Goal: Task Accomplishment & Management: Use online tool/utility

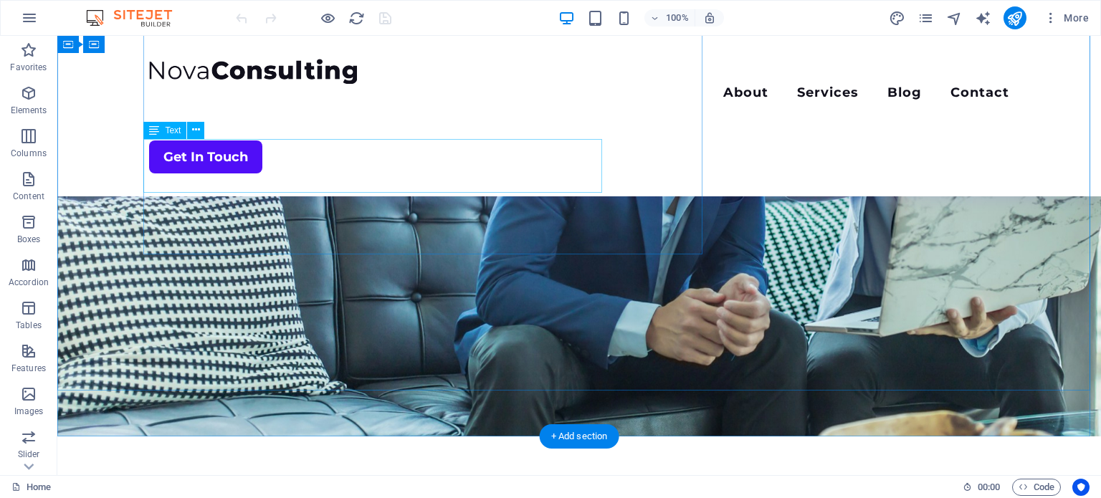
scroll to position [195, 0]
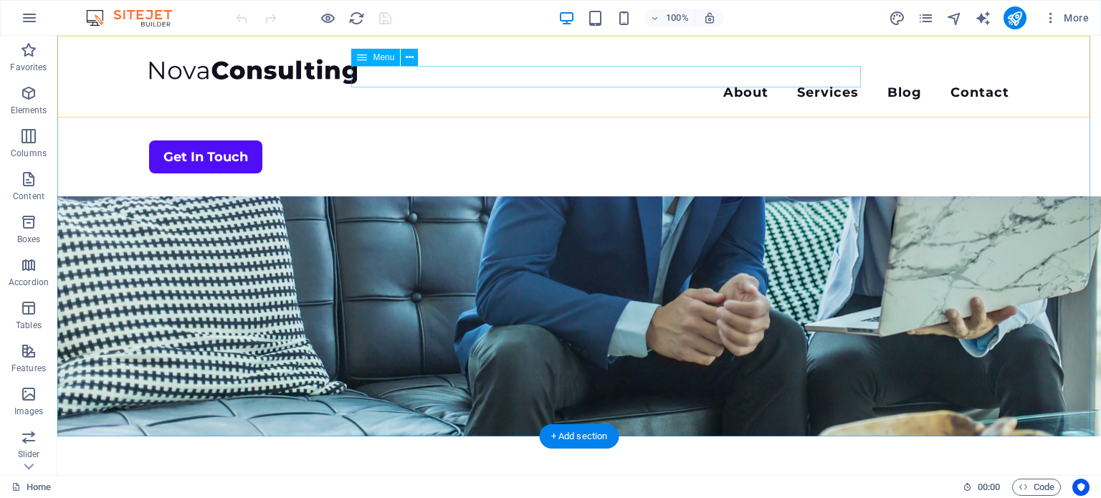
click at [599, 84] on nav "About Services Blog Contact" at bounding box center [579, 94] width 860 height 21
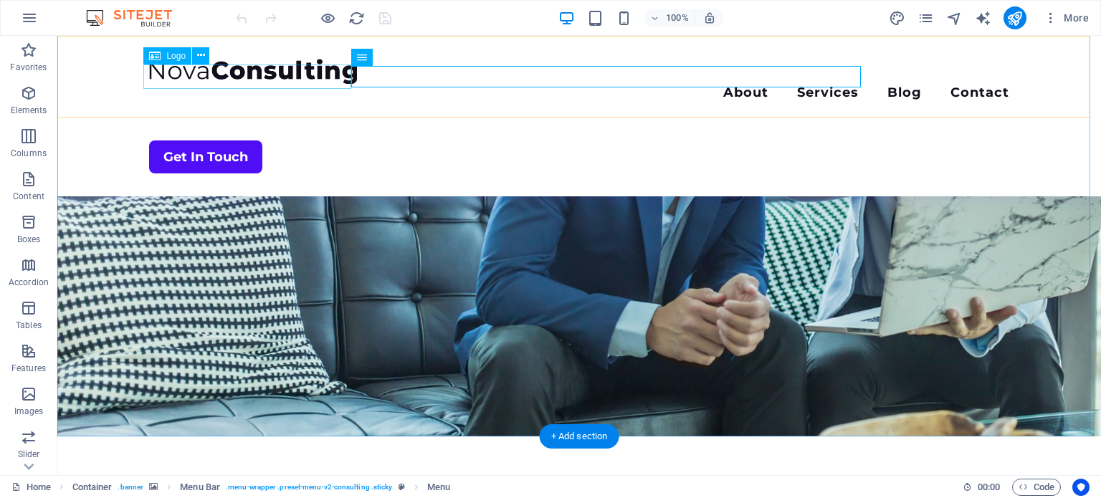
click at [254, 75] on div at bounding box center [579, 71] width 860 height 25
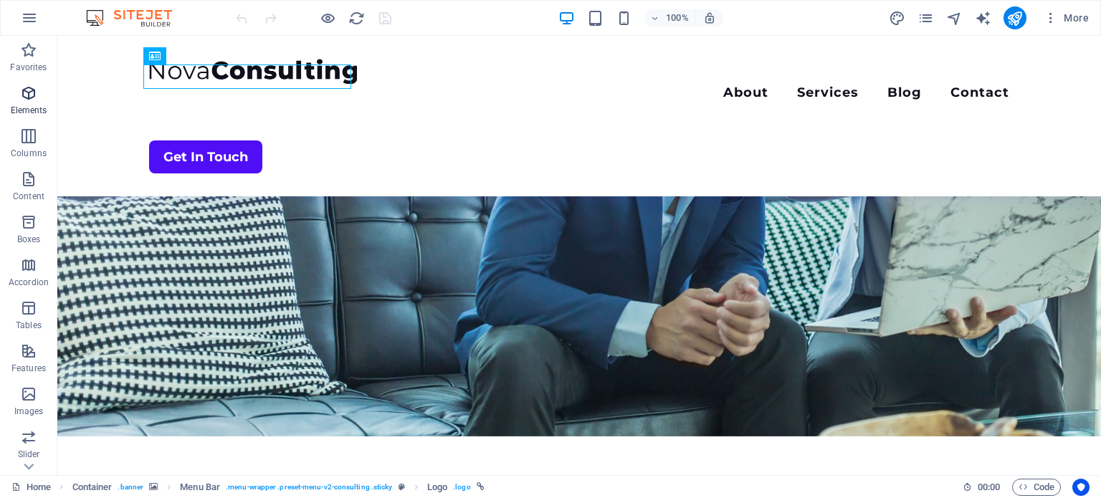
click at [32, 95] on icon "button" at bounding box center [28, 93] width 17 height 17
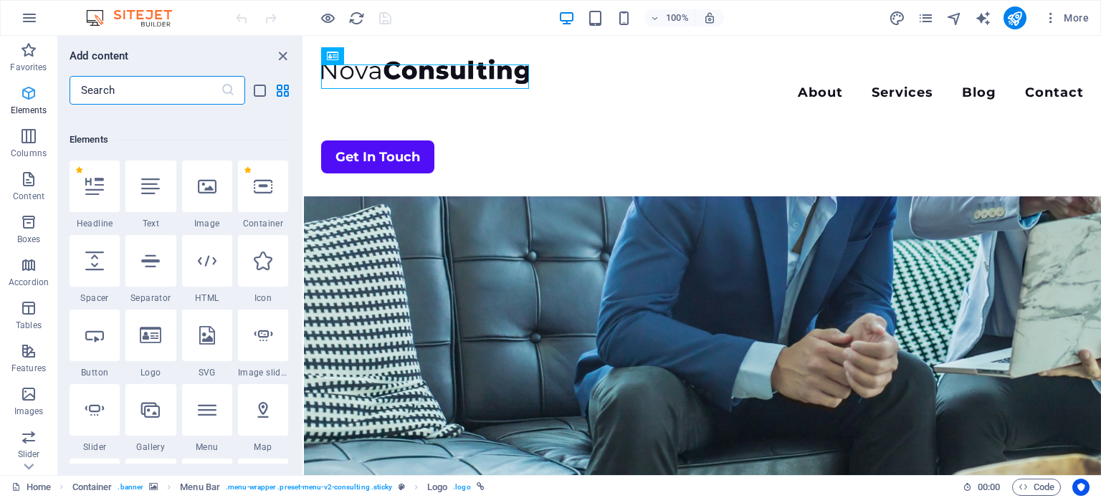
scroll to position [152, 0]
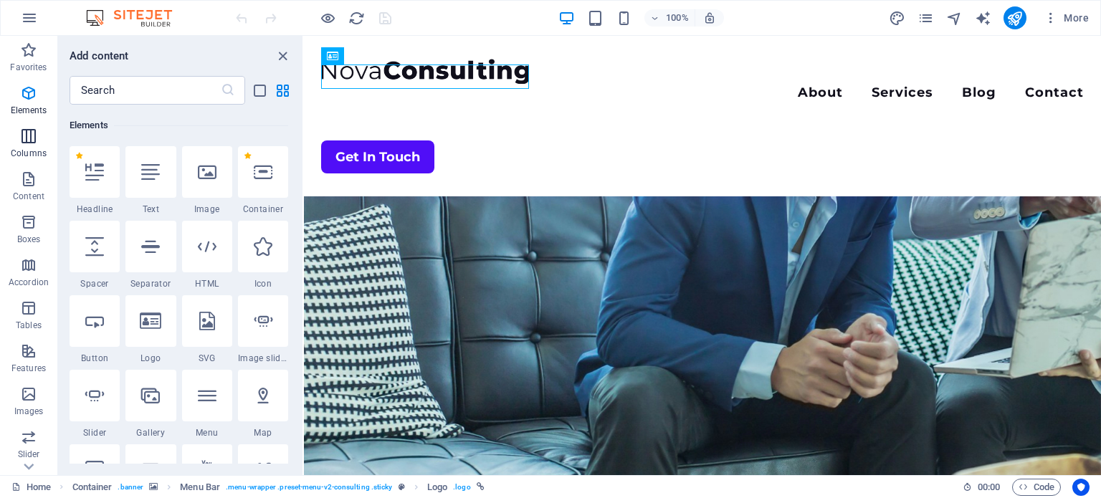
click at [29, 123] on button "Columns" at bounding box center [28, 143] width 57 height 43
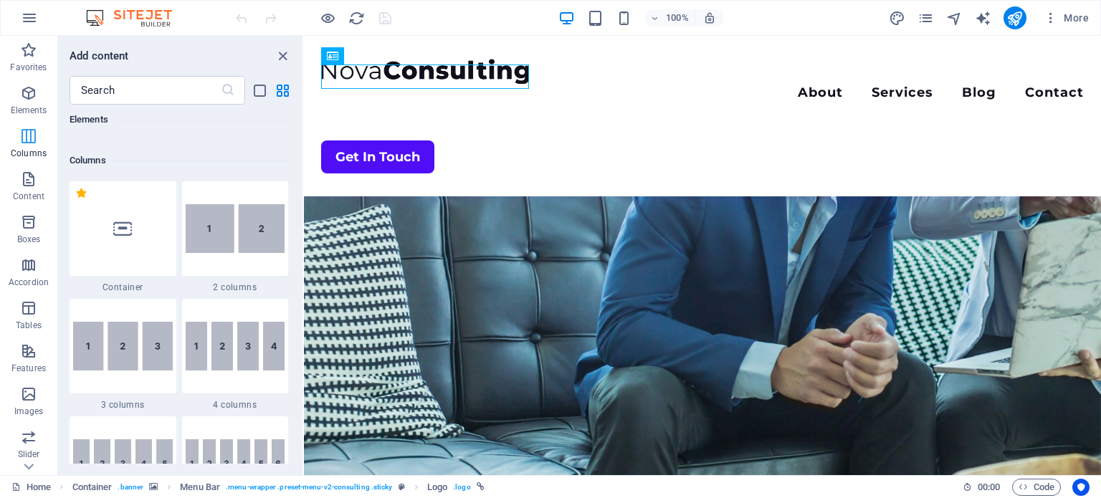
scroll to position [709, 0]
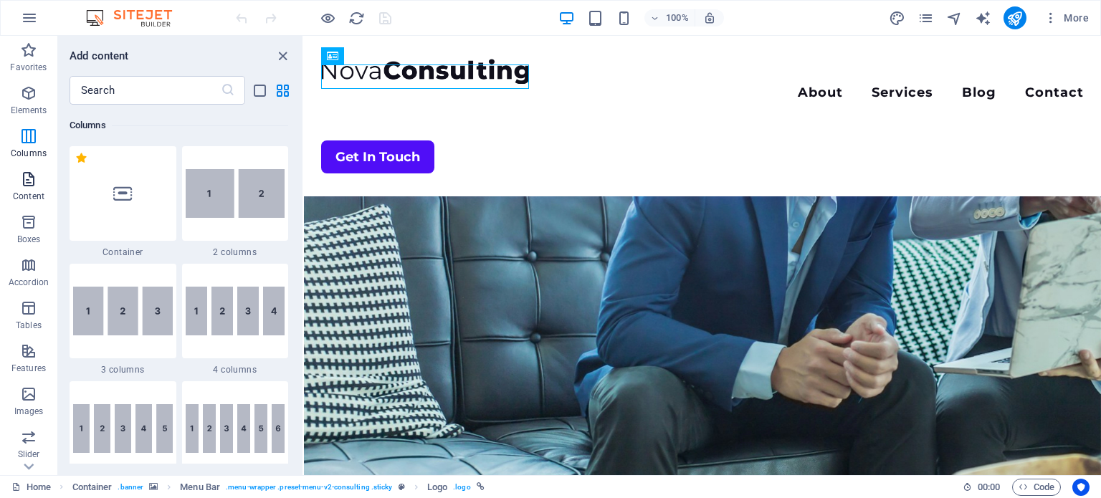
click at [25, 180] on icon "button" at bounding box center [28, 179] width 17 height 17
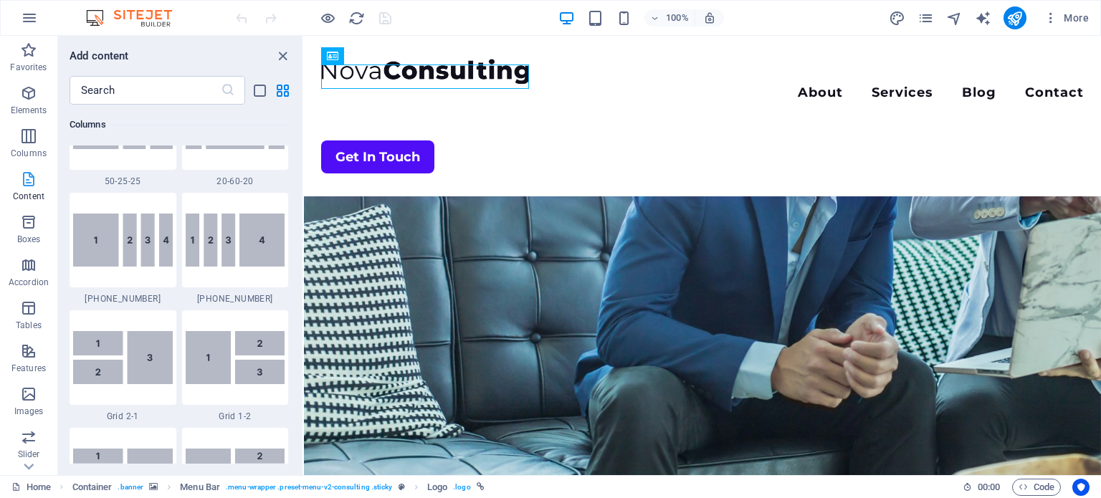
scroll to position [2507, 0]
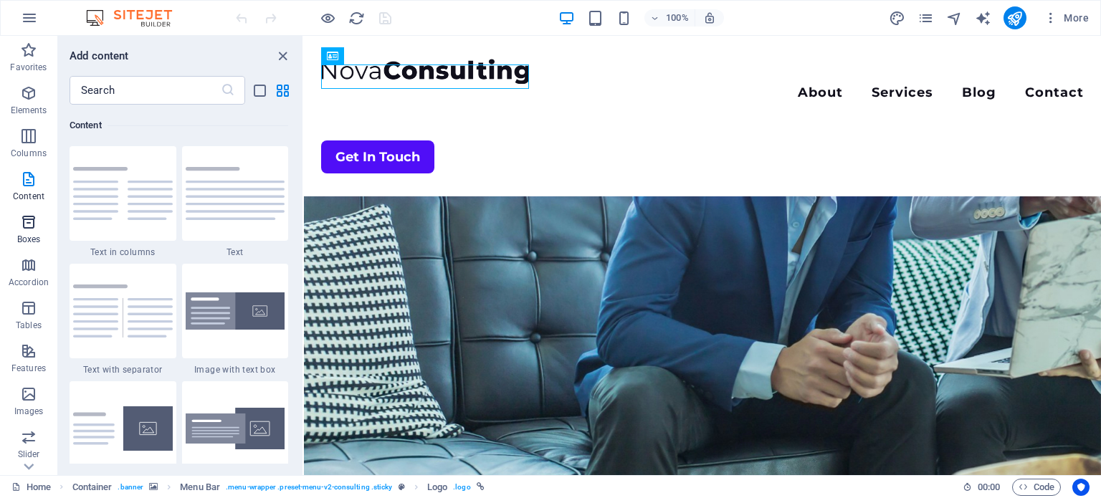
click at [17, 226] on span "Boxes" at bounding box center [28, 231] width 57 height 34
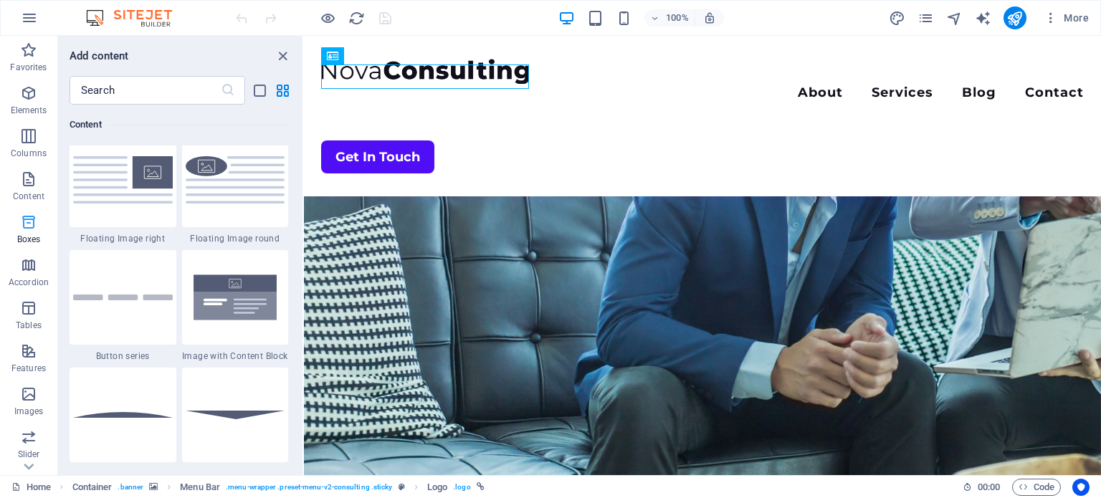
scroll to position [3953, 0]
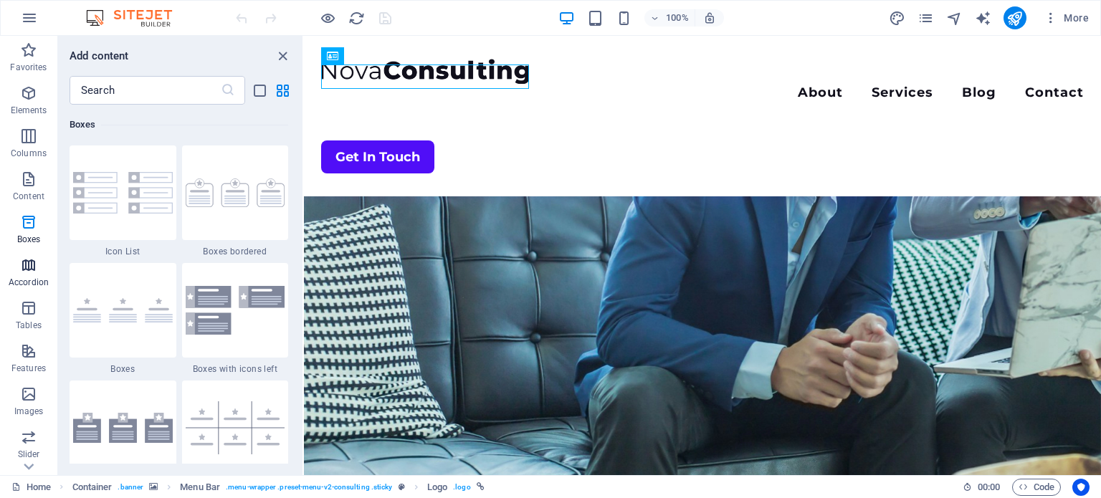
click at [20, 269] on icon "button" at bounding box center [28, 265] width 17 height 17
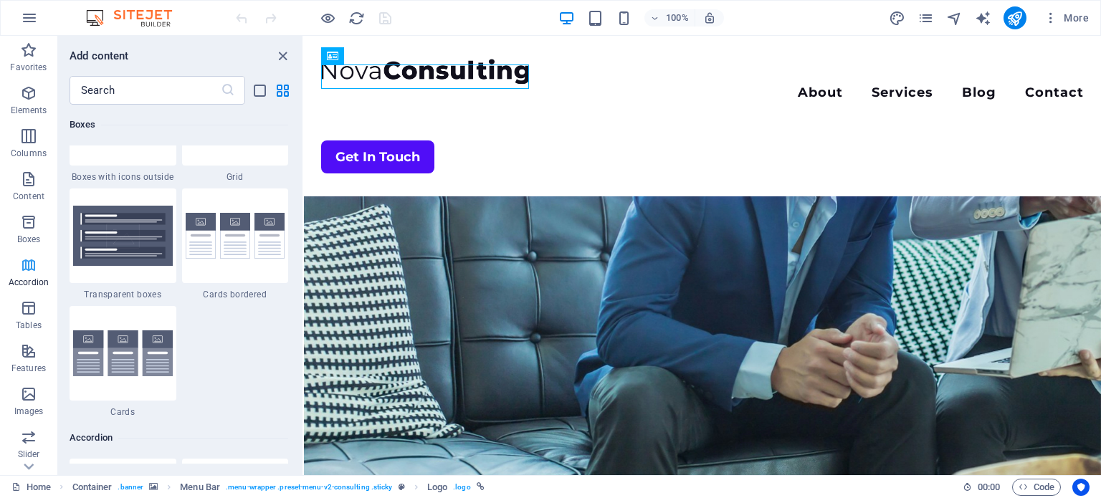
scroll to position [4575, 0]
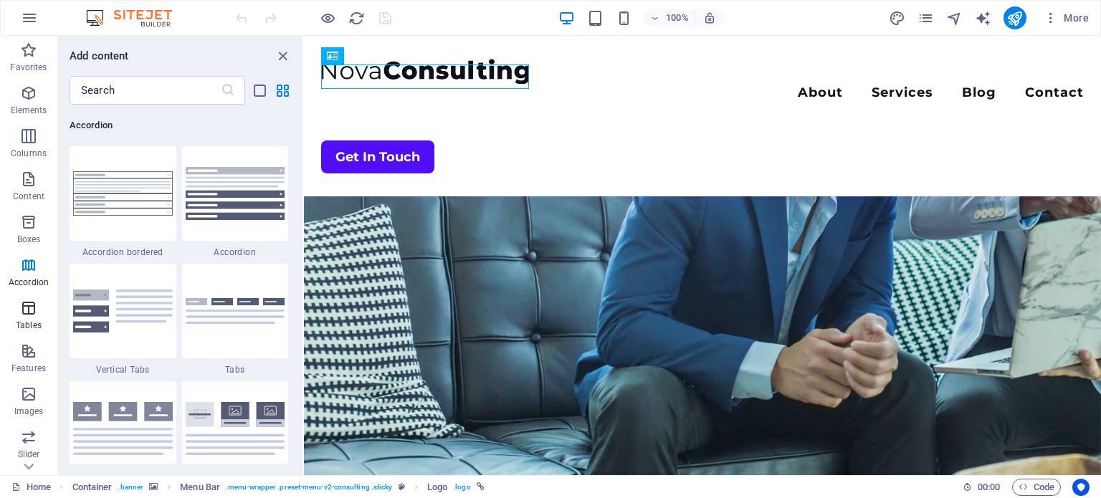
click at [28, 317] on span "Tables" at bounding box center [28, 317] width 57 height 34
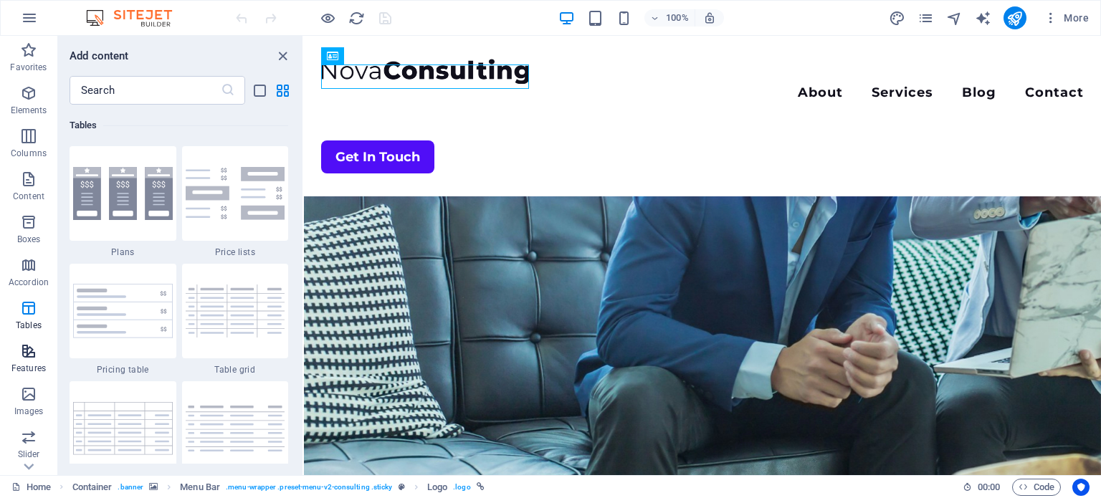
click at [29, 360] on icon "button" at bounding box center [28, 351] width 17 height 17
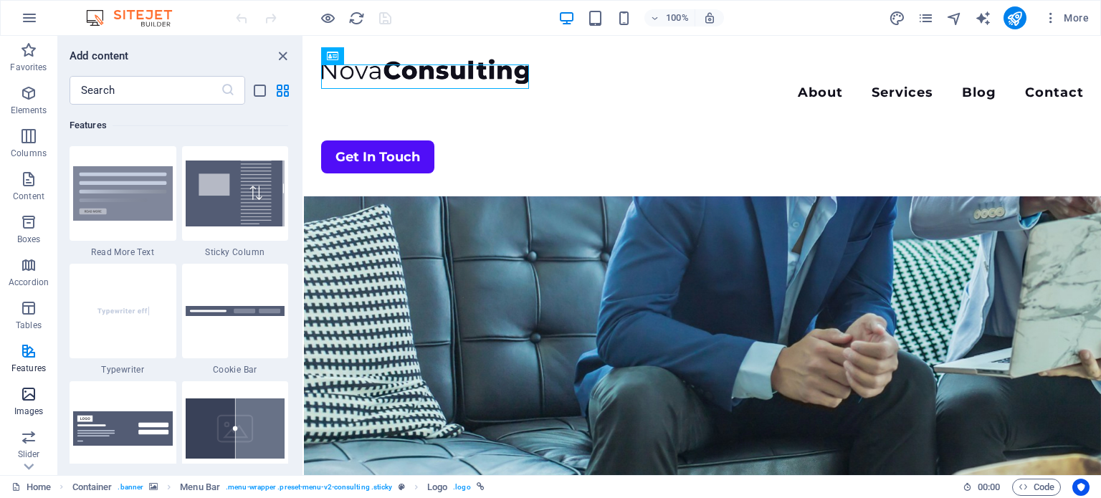
click at [26, 395] on icon "button" at bounding box center [28, 394] width 17 height 17
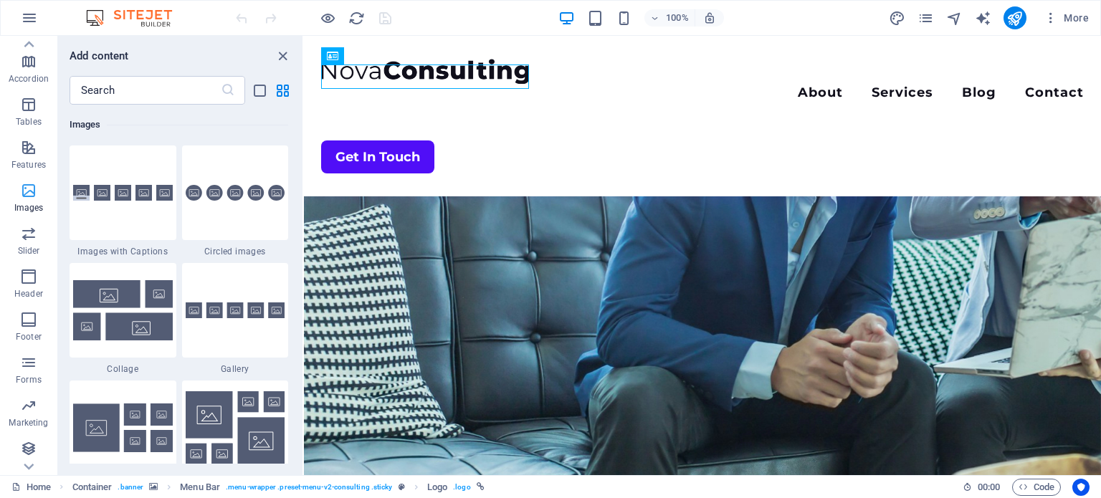
scroll to position [205, 0]
click at [280, 57] on icon "close panel" at bounding box center [282, 56] width 16 height 16
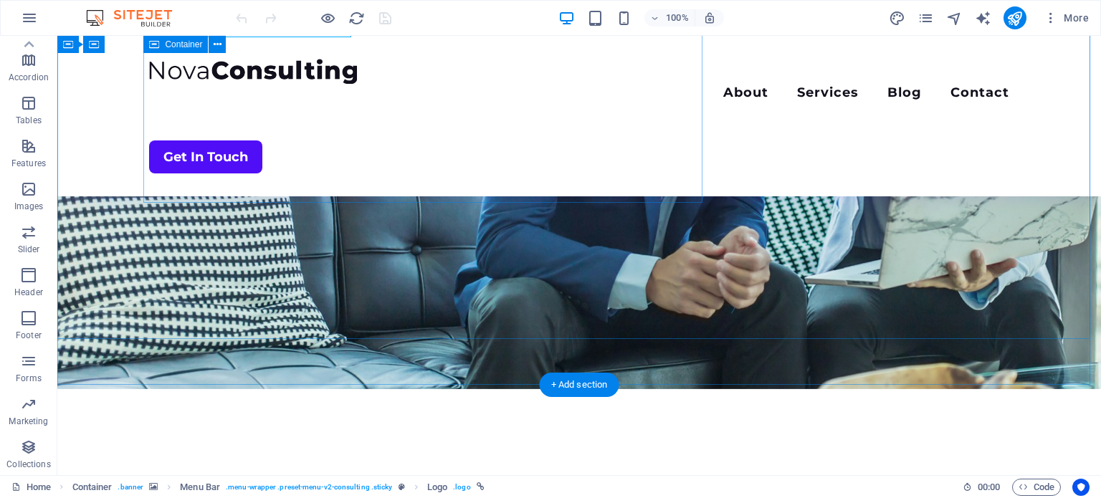
scroll to position [247, 0]
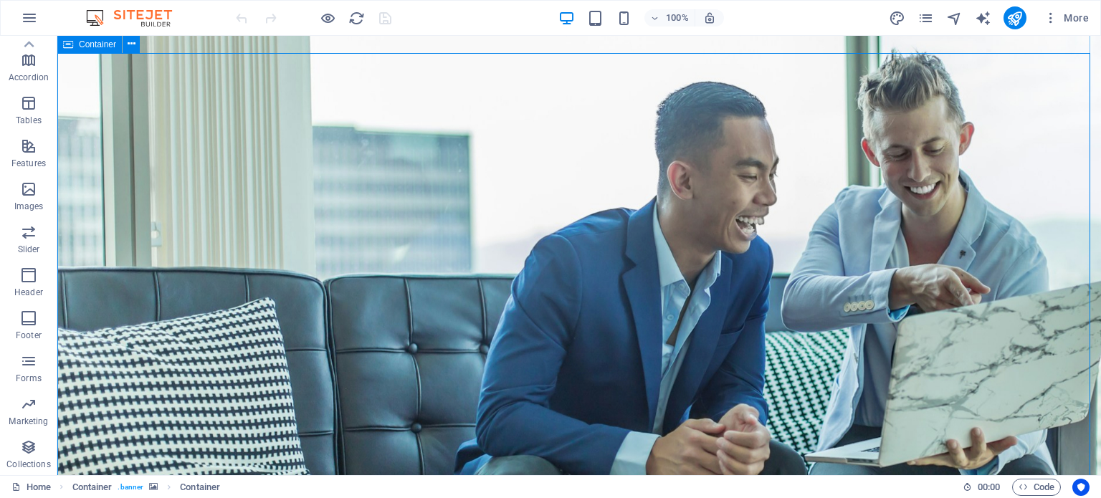
scroll to position [0, 0]
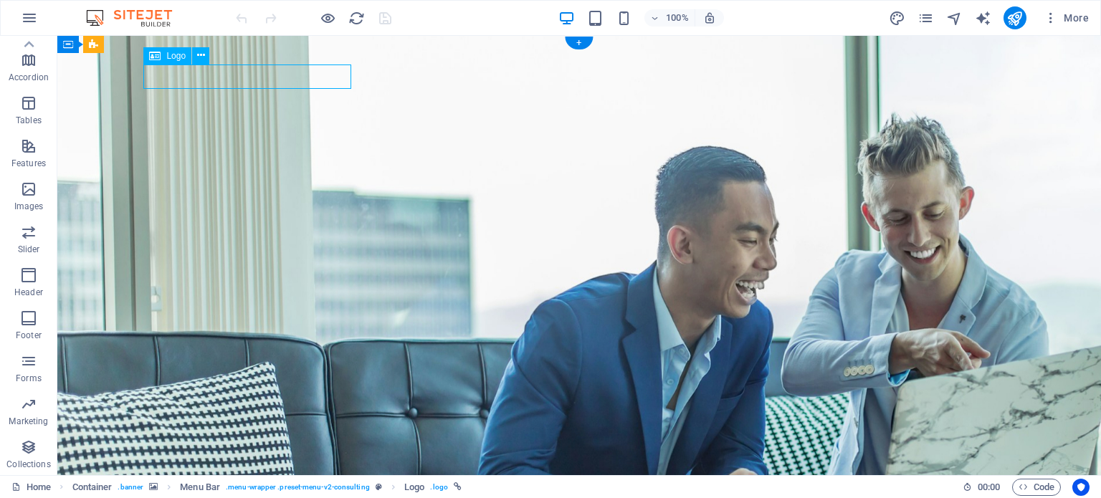
select select "px"
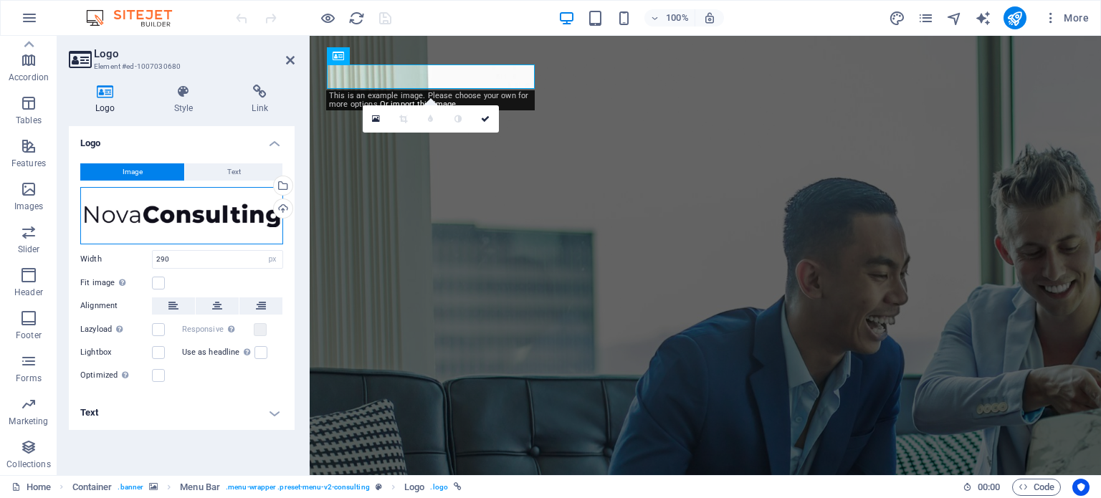
click at [134, 214] on div "Drag files here, click to choose files or select files from Files or our free s…" at bounding box center [181, 215] width 203 height 57
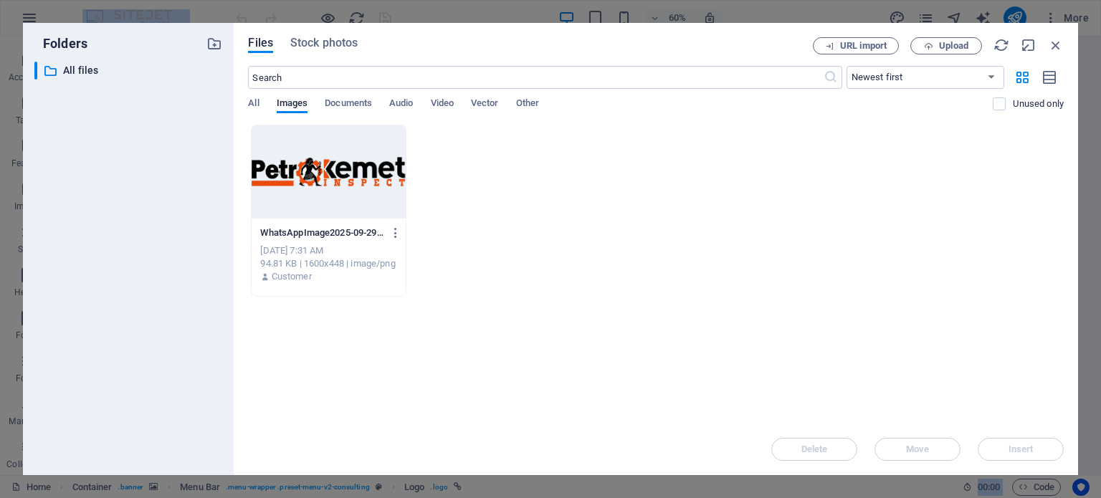
click at [325, 171] on div at bounding box center [328, 171] width 153 height 93
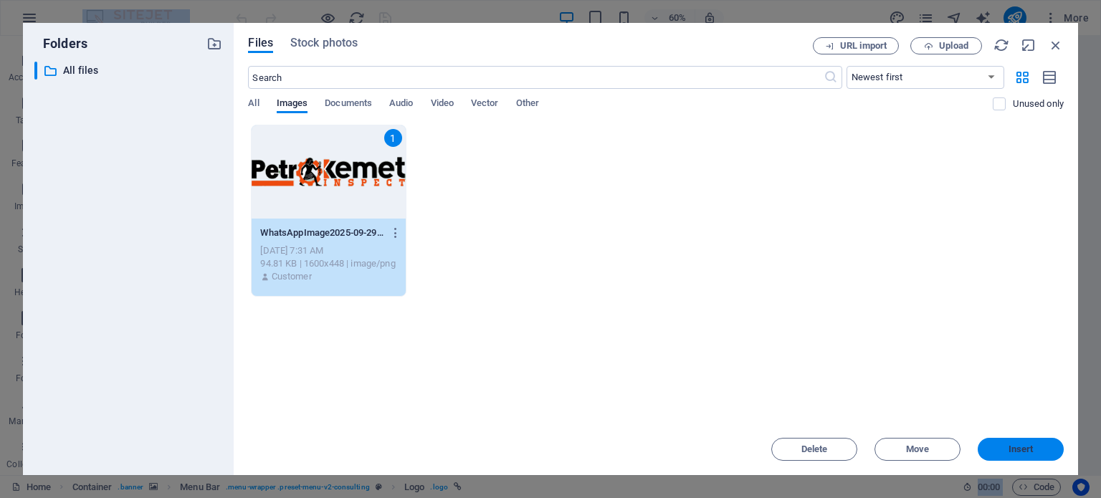
click at [1039, 453] on span "Insert" at bounding box center [1020, 449] width 75 height 9
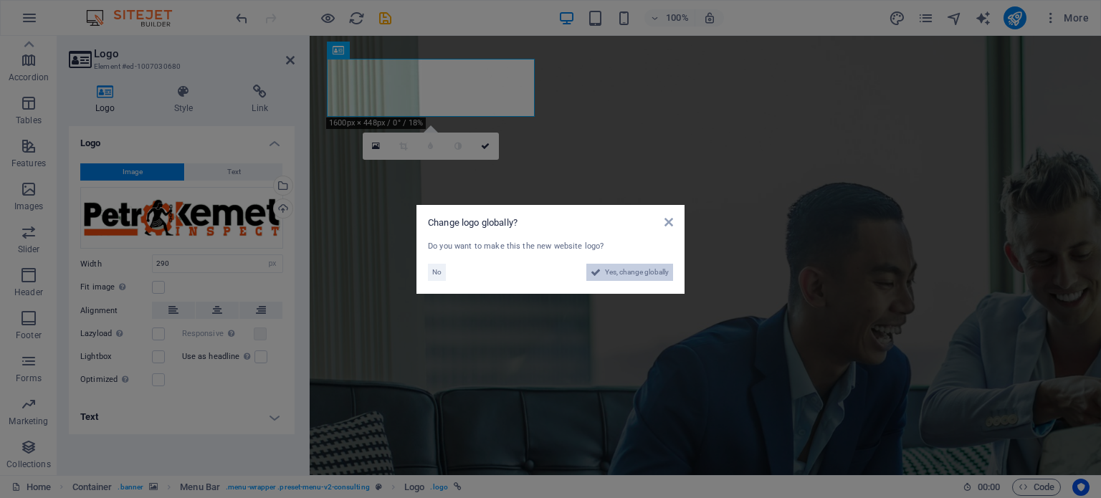
click at [631, 271] on span "Yes, change globally" at bounding box center [637, 272] width 64 height 17
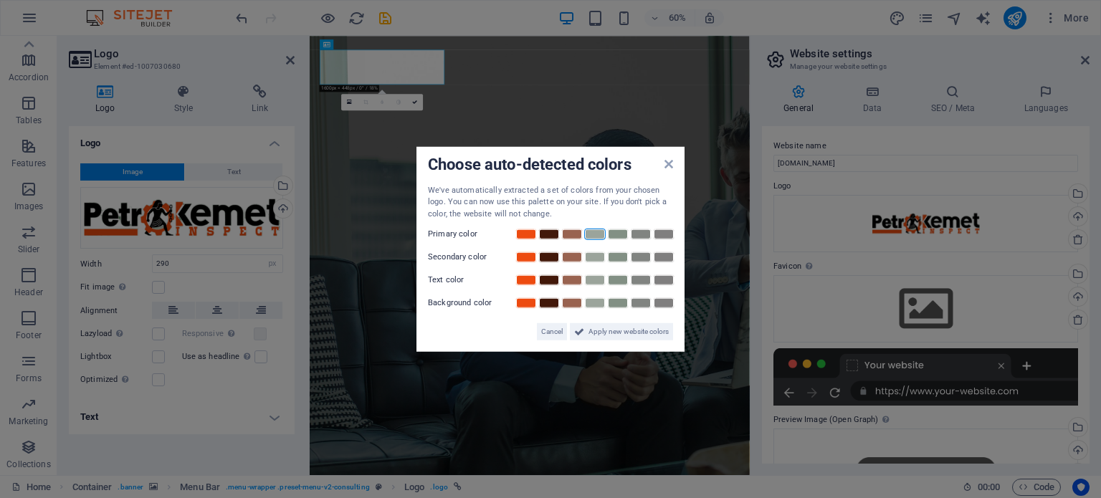
click at [602, 236] on link at bounding box center [594, 234] width 21 height 11
click at [607, 323] on span "Apply new website colors" at bounding box center [628, 331] width 80 height 17
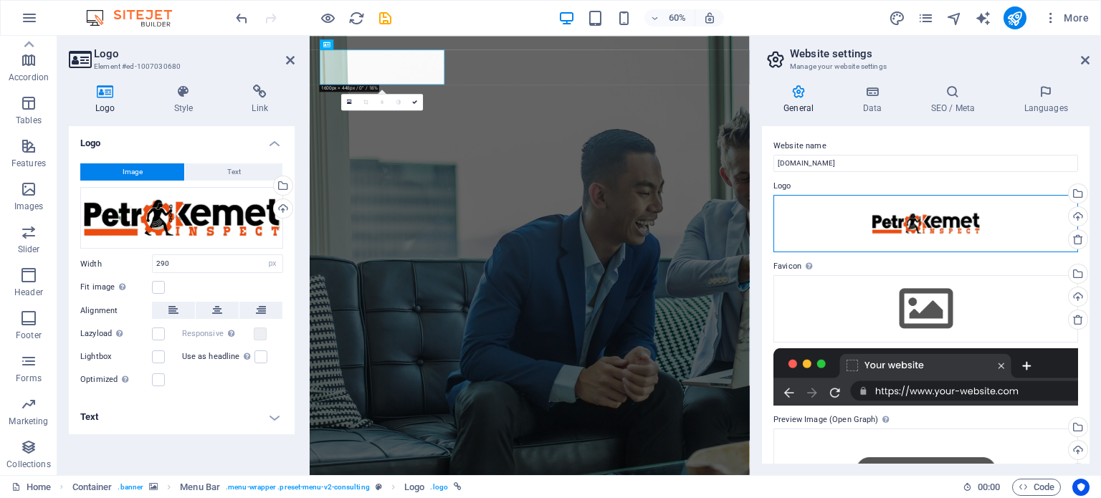
click at [973, 217] on div "Drag files here, click to choose files or select files from Files or our free s…" at bounding box center [925, 223] width 305 height 57
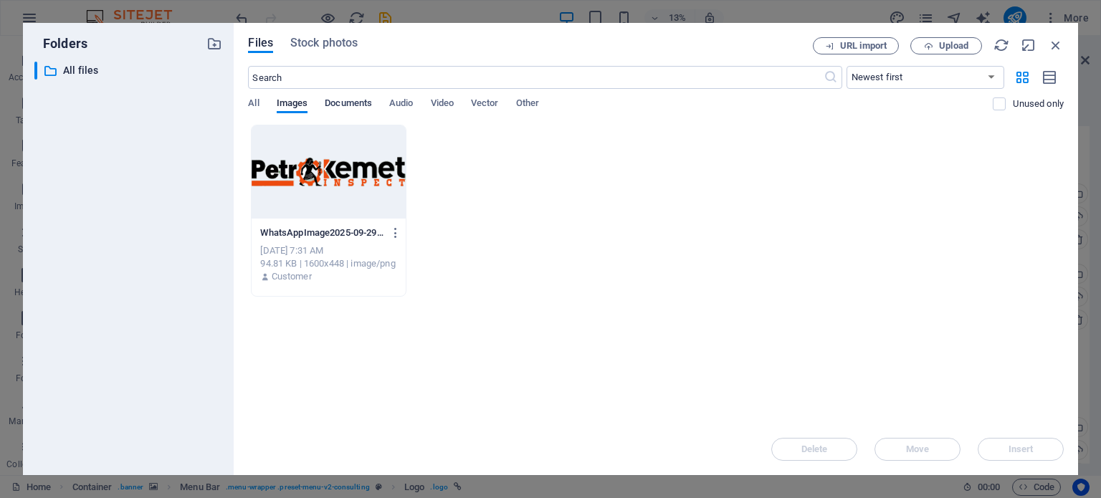
click at [348, 98] on span "Documents" at bounding box center [348, 105] width 47 height 20
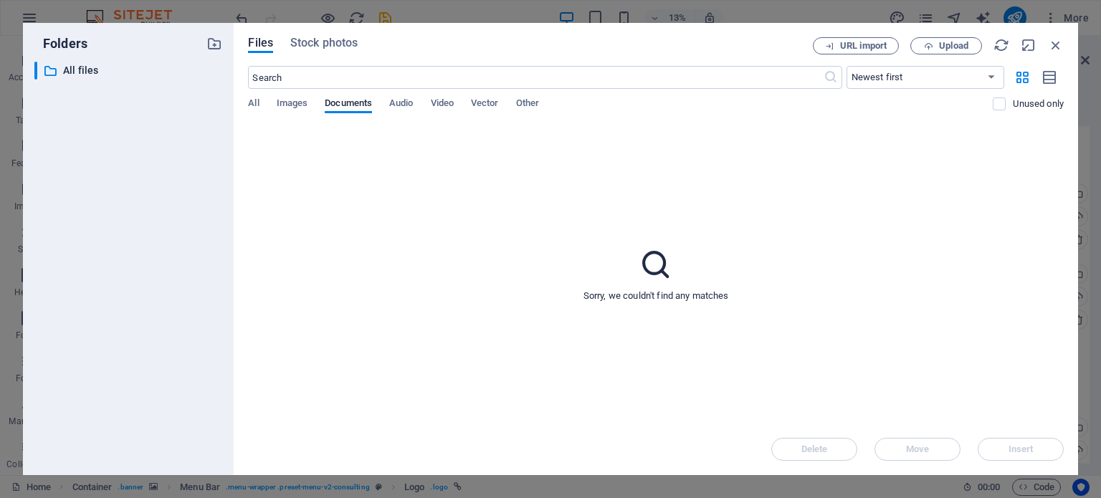
click at [426, 108] on div "All Images Documents Audio Video Vector Other" at bounding box center [620, 110] width 745 height 27
click at [1053, 39] on icon "button" at bounding box center [1056, 45] width 16 height 16
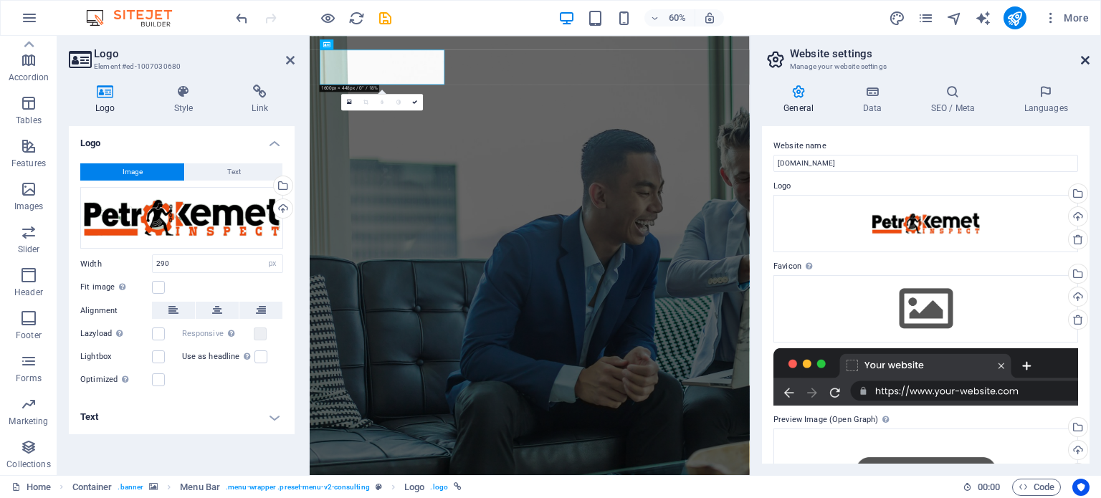
click at [1084, 57] on icon at bounding box center [1085, 59] width 9 height 11
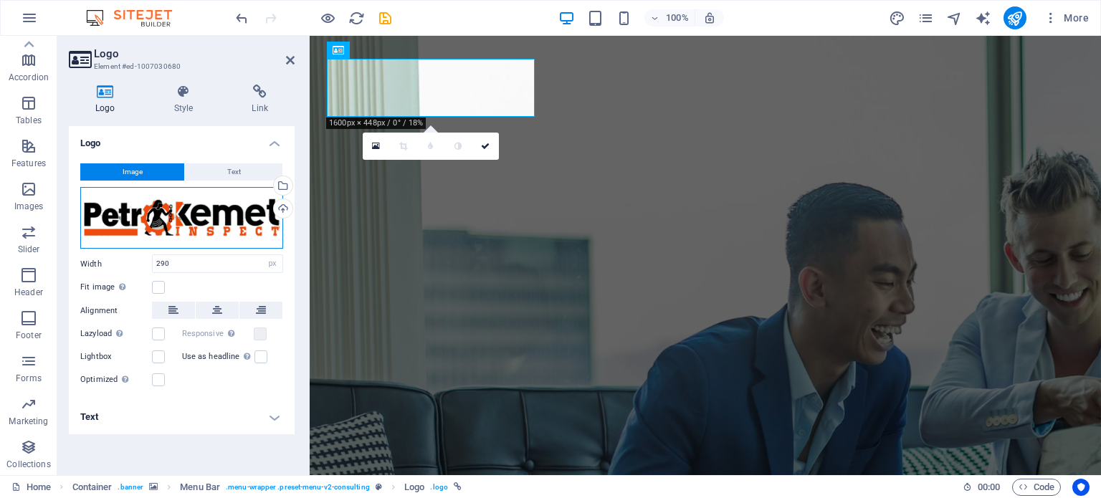
click at [192, 203] on div "Drag files here, click to choose files or select files from Files or our free s…" at bounding box center [181, 218] width 203 height 62
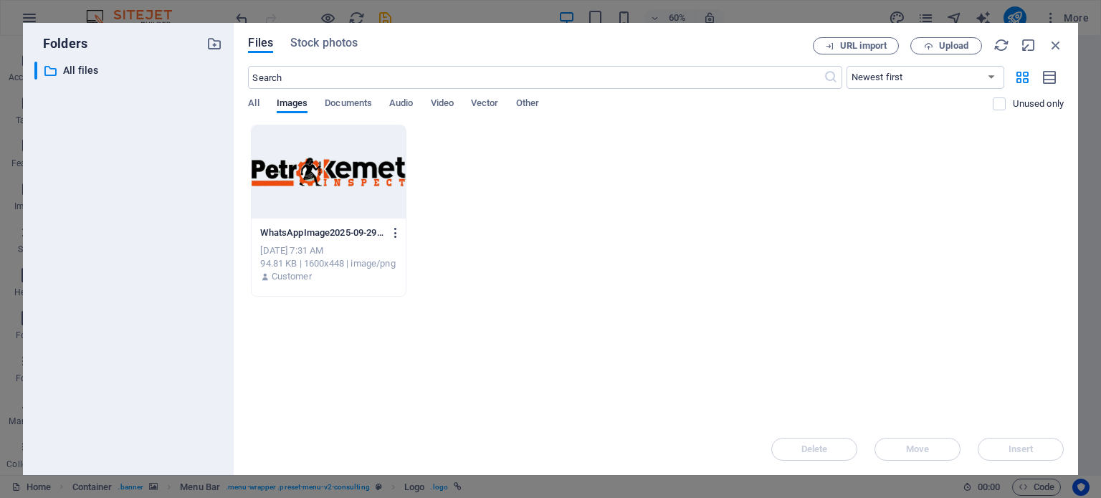
click at [396, 236] on icon "button" at bounding box center [396, 232] width 14 height 13
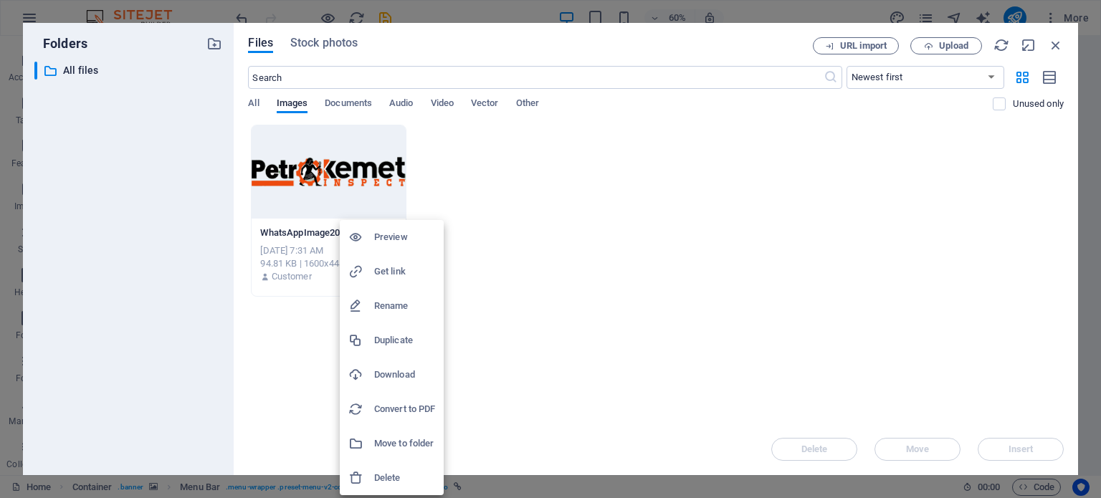
click at [390, 480] on h6 "Delete" at bounding box center [404, 477] width 61 height 17
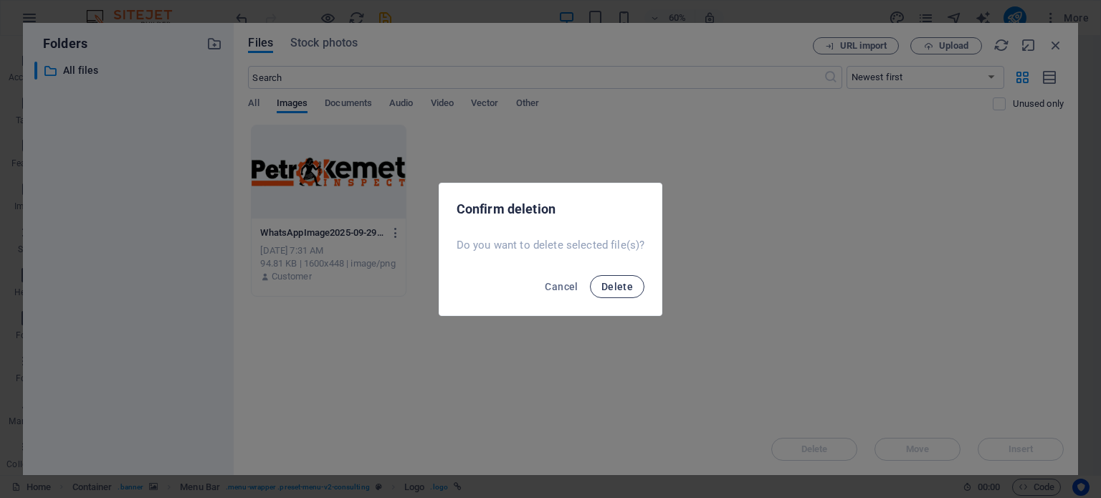
click at [626, 293] on button "Delete" at bounding box center [617, 286] width 54 height 23
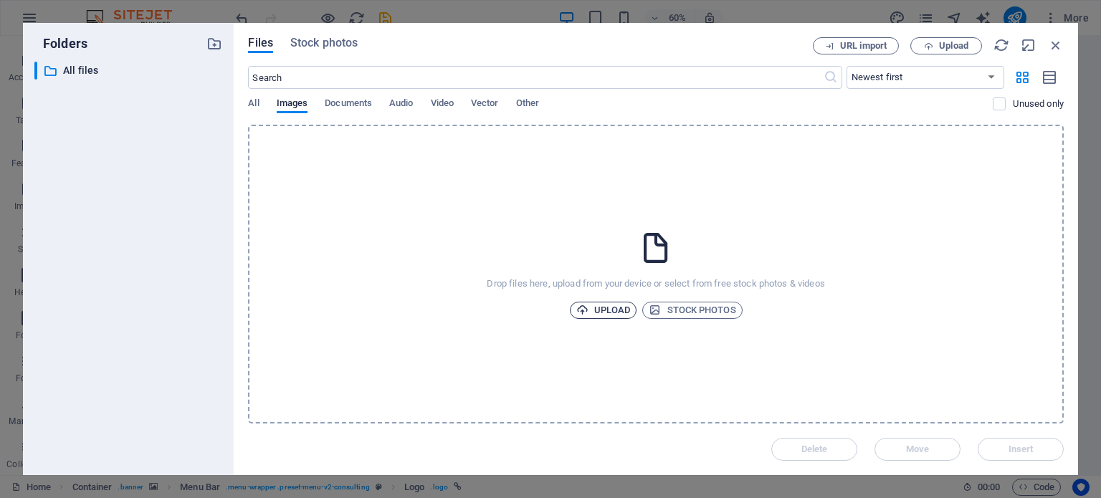
click at [622, 303] on span "Upload" at bounding box center [603, 310] width 54 height 17
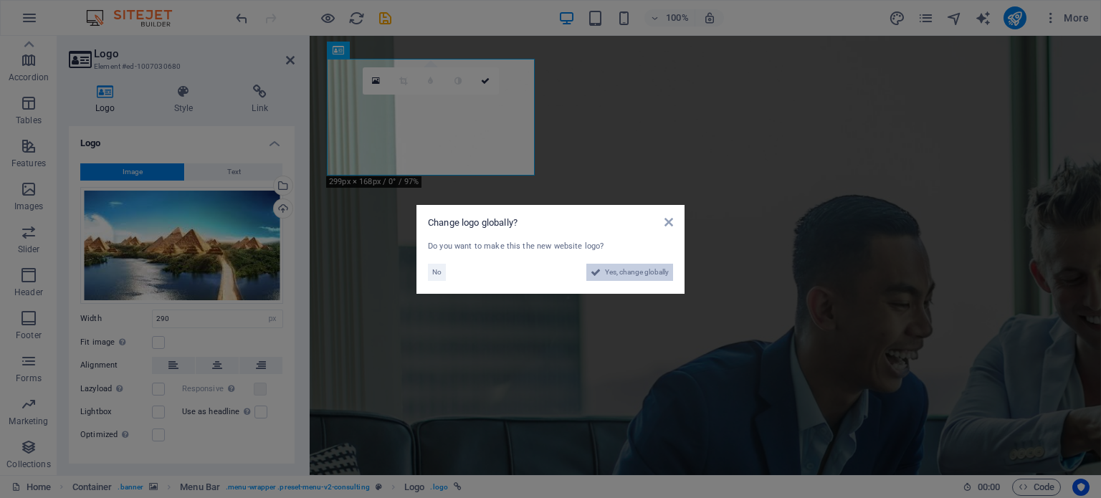
click at [606, 274] on span "Yes, change globally" at bounding box center [637, 272] width 64 height 17
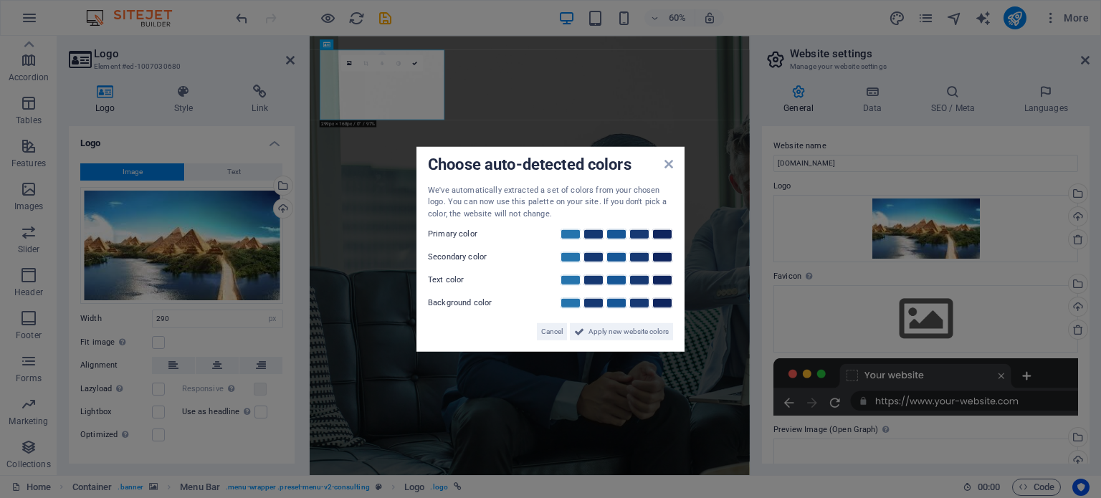
click at [472, 115] on aside "Choose auto-detected colors We've automatically extracted a set of colors from …" at bounding box center [550, 249] width 1101 height 498
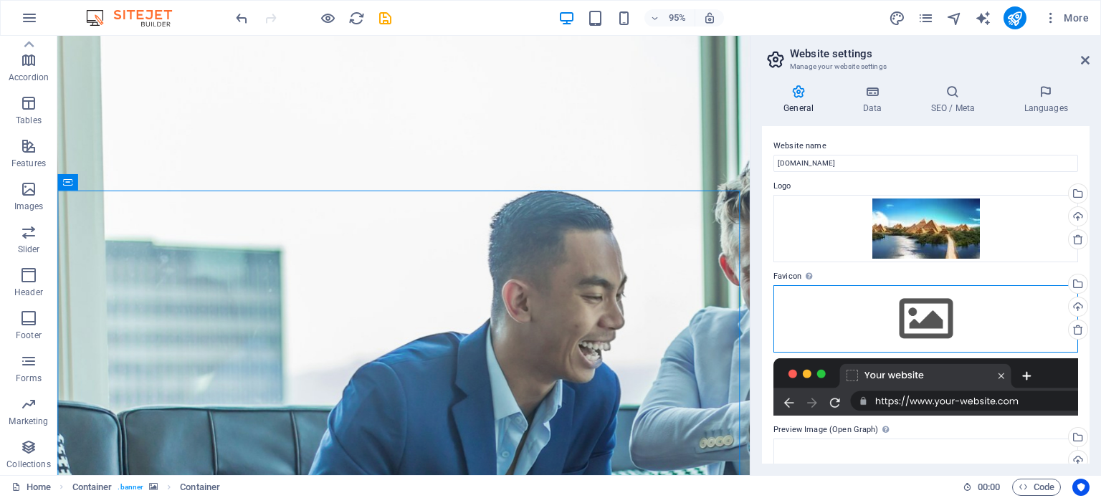
click at [900, 304] on div "Drag files here, click to choose files or select files from Files or our free s…" at bounding box center [925, 318] width 305 height 67
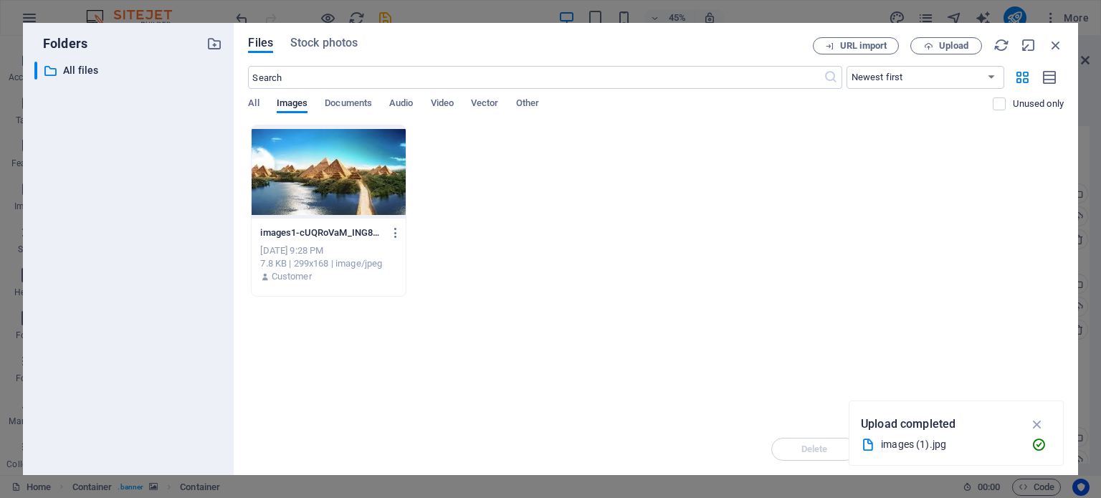
click at [282, 143] on div at bounding box center [328, 171] width 153 height 93
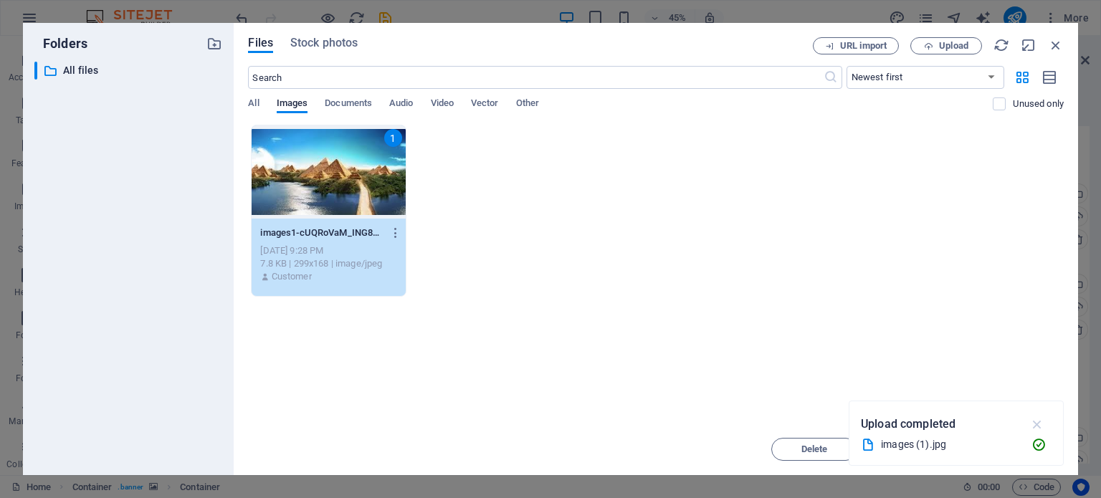
click at [1040, 429] on icon "button" at bounding box center [1037, 424] width 16 height 16
click at [1003, 451] on span "Insert" at bounding box center [1020, 449] width 75 height 9
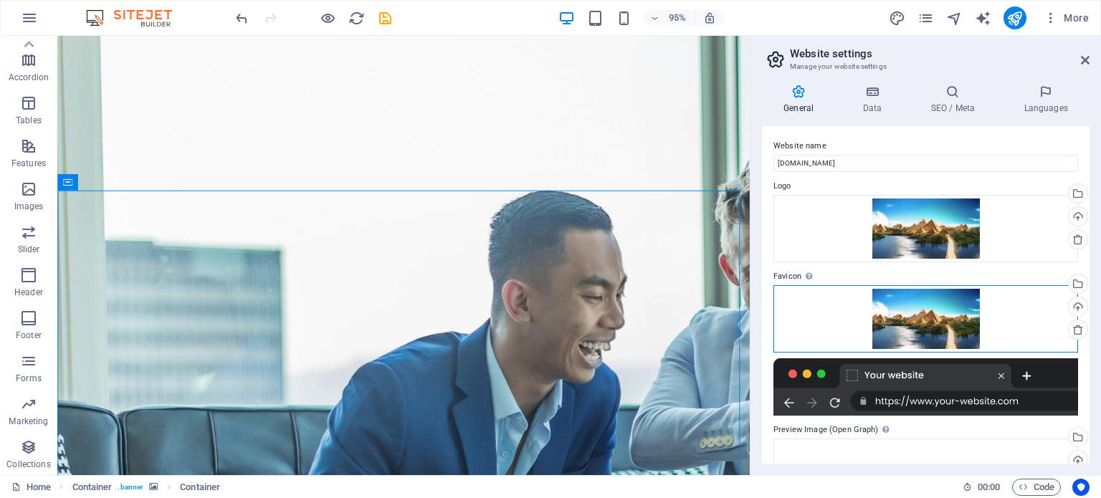
click at [967, 333] on div "Drag files here, click to choose files or select files from Files or our free s…" at bounding box center [925, 318] width 305 height 67
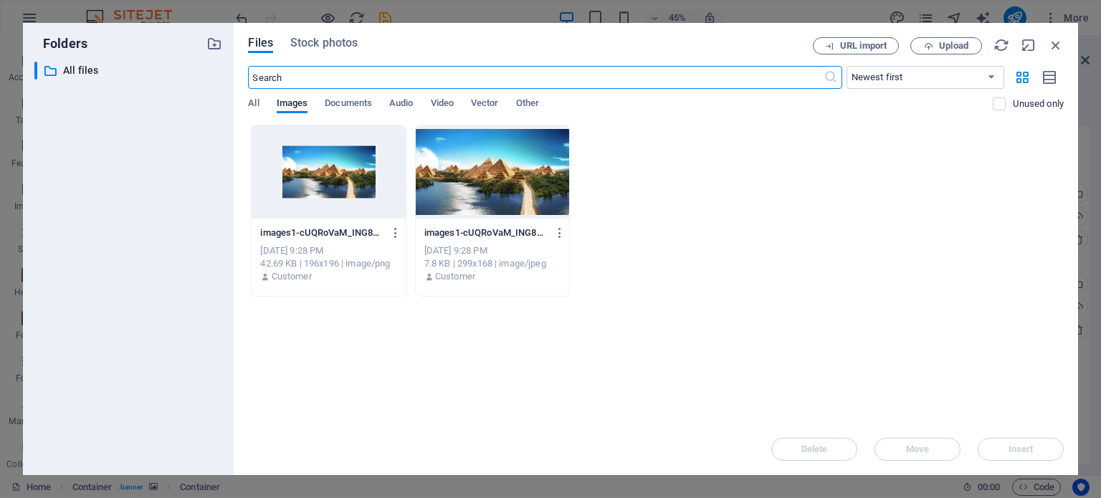
click at [376, 187] on div at bounding box center [328, 171] width 153 height 93
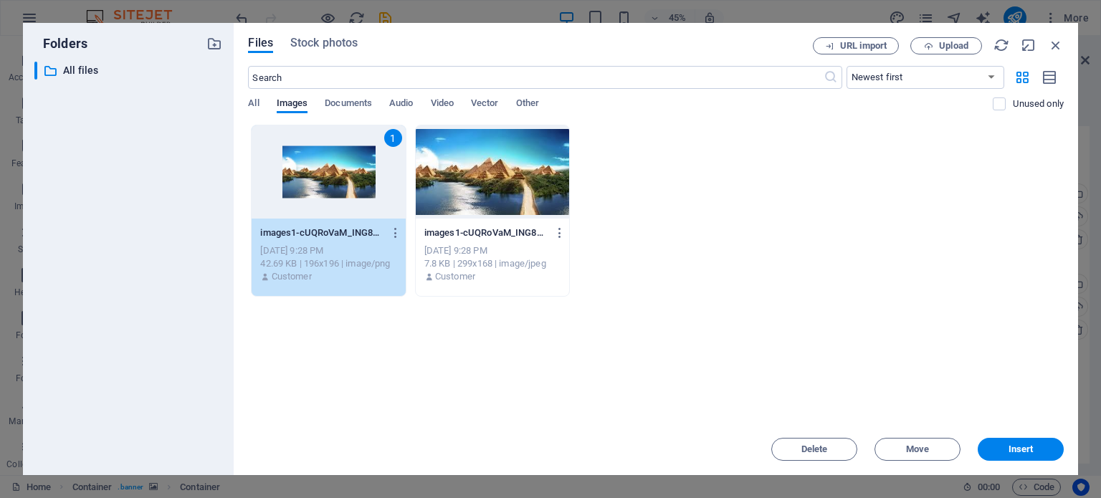
drag, startPoint x: 997, startPoint y: 436, endPoint x: 1006, endPoint y: 454, distance: 19.6
click at [1006, 454] on div "Delete Move Insert" at bounding box center [656, 442] width 816 height 37
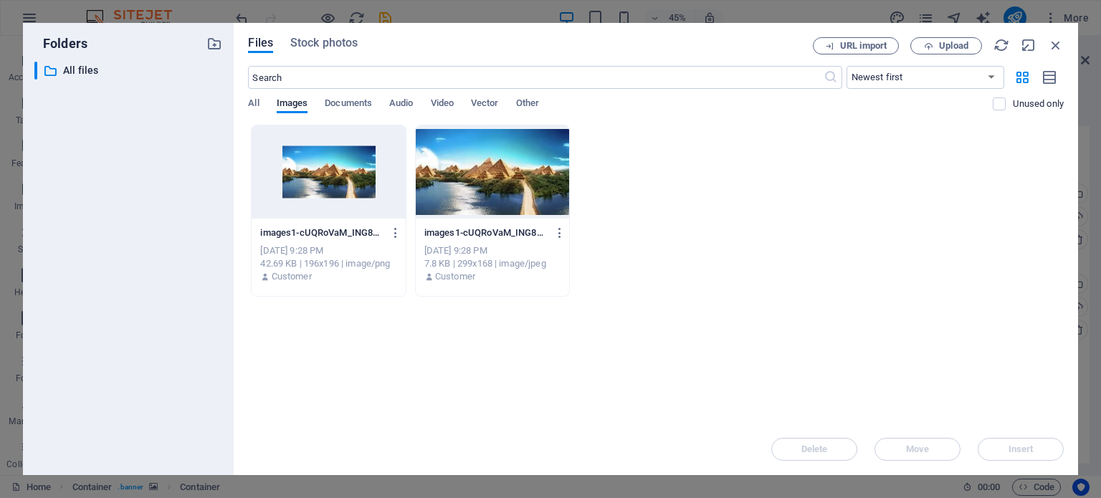
click at [1006, 454] on div "Delete Move Insert" at bounding box center [656, 442] width 816 height 37
click at [1055, 51] on icon "button" at bounding box center [1056, 45] width 16 height 16
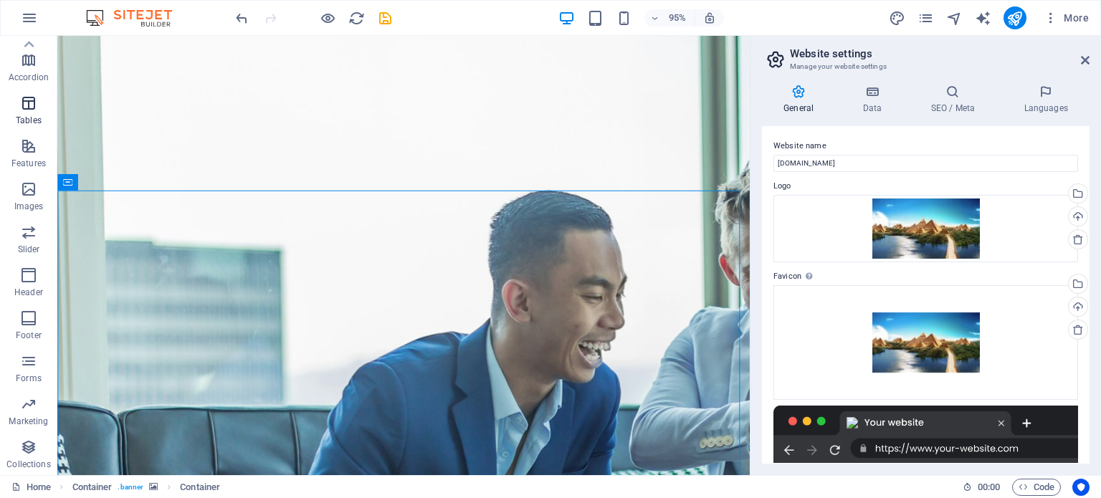
click at [32, 109] on icon "button" at bounding box center [28, 103] width 17 height 17
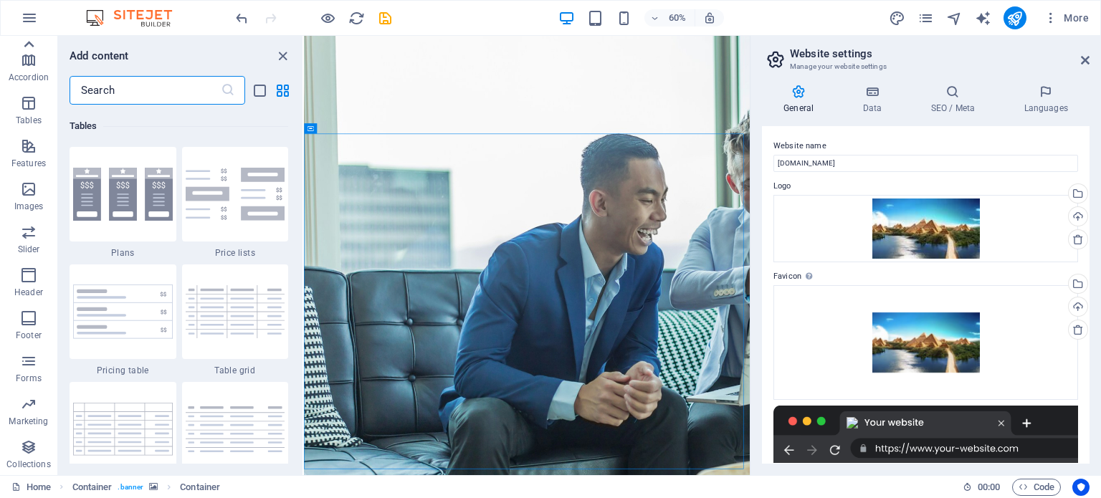
scroll to position [4963, 0]
click at [118, 217] on img at bounding box center [123, 192] width 100 height 53
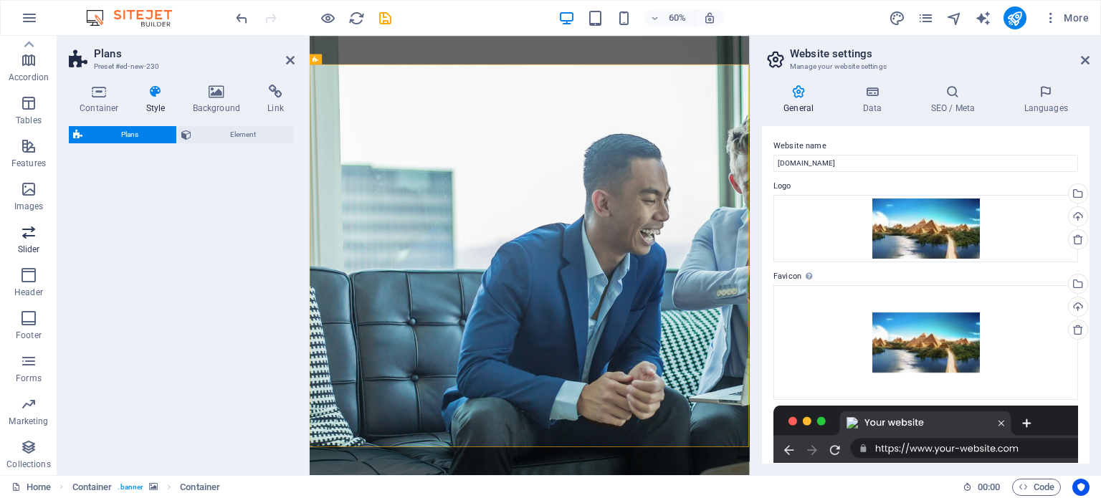
select select "rem"
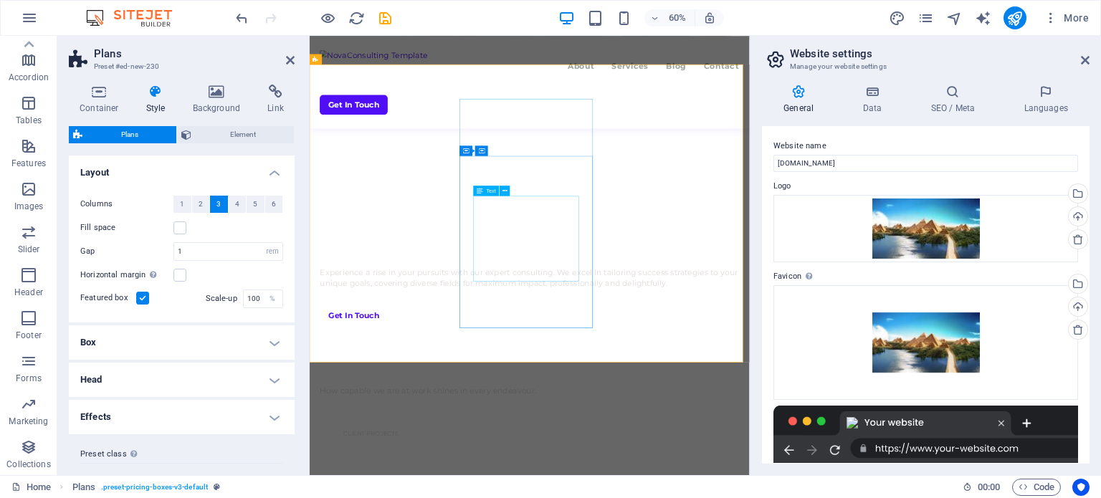
scroll to position [720, 0]
click at [29, 106] on icon "button" at bounding box center [28, 103] width 17 height 17
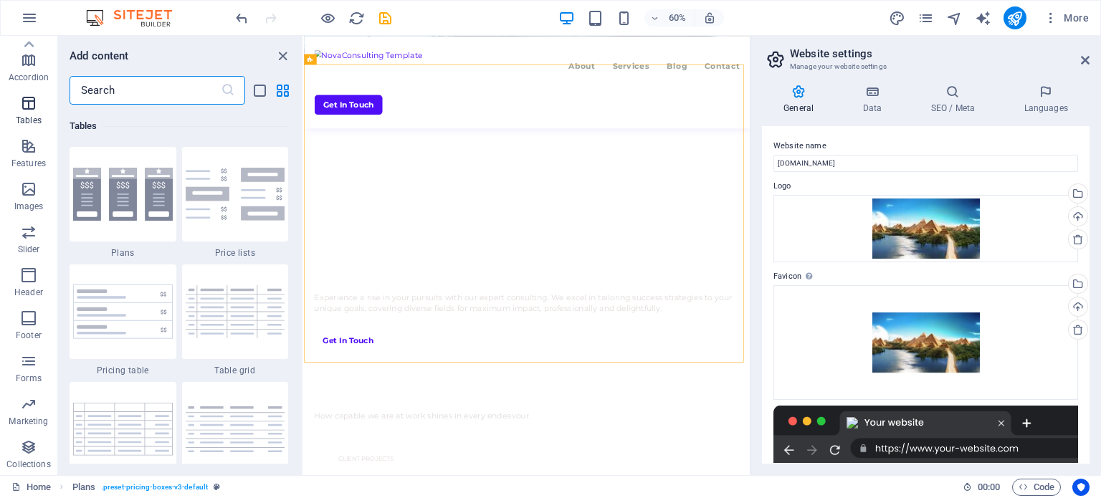
scroll to position [4963, 0]
click at [995, 282] on label "Favicon Set the favicon of your website here. A favicon is a small icon shown i…" at bounding box center [925, 276] width 305 height 17
click at [937, 232] on div "Drag files here, click to choose files or select files from Files or our free s…" at bounding box center [925, 228] width 305 height 67
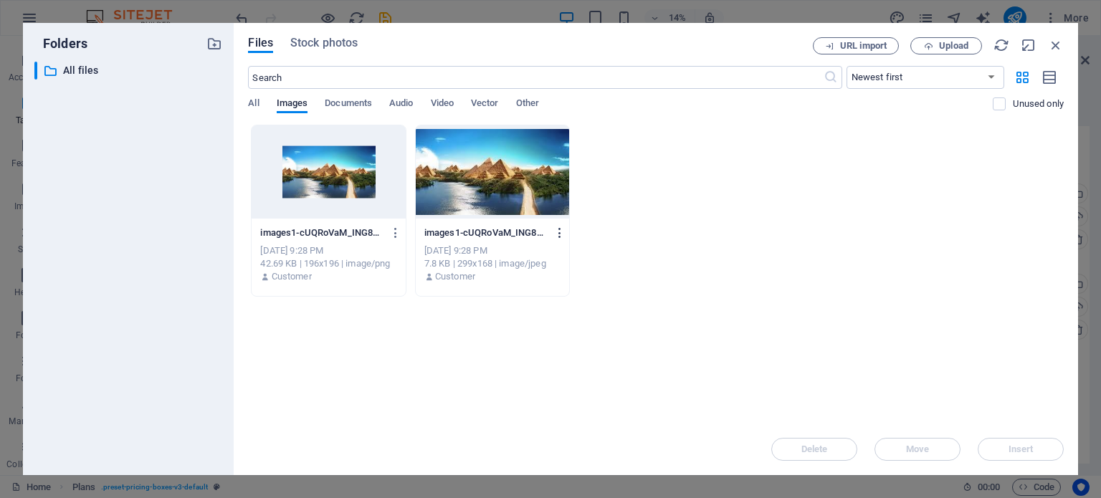
click at [560, 231] on icon "button" at bounding box center [560, 232] width 14 height 13
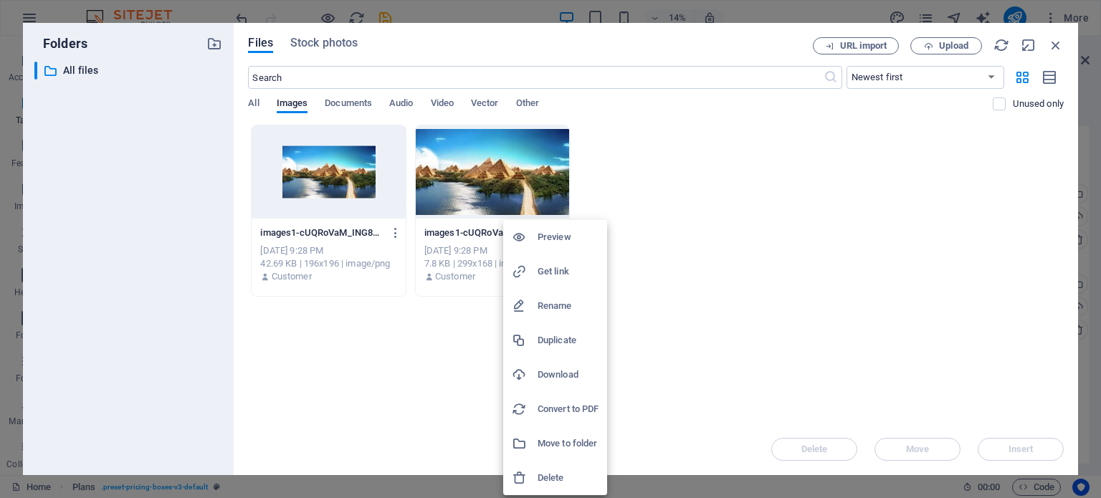
click at [550, 467] on li "Delete" at bounding box center [555, 478] width 104 height 34
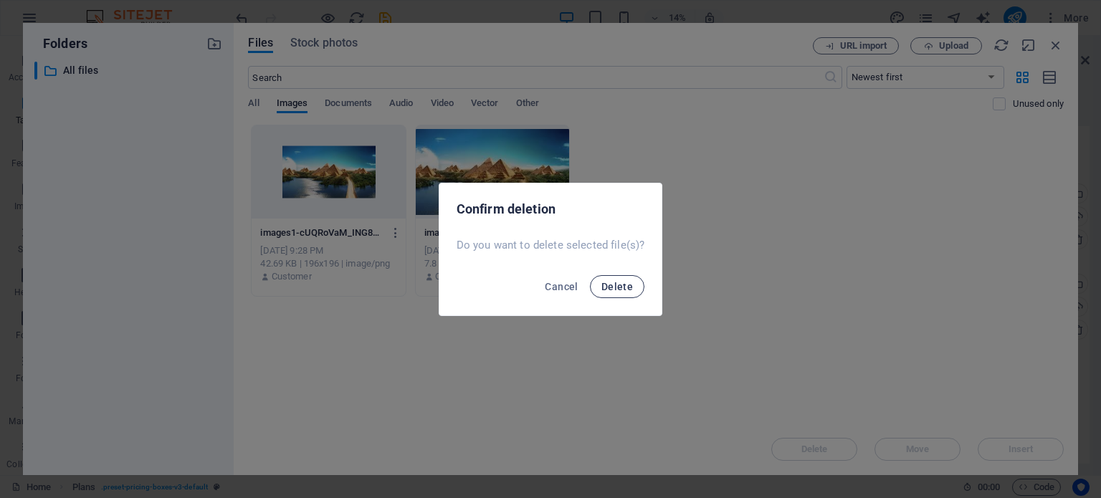
click at [616, 287] on span "Delete" at bounding box center [617, 286] width 32 height 11
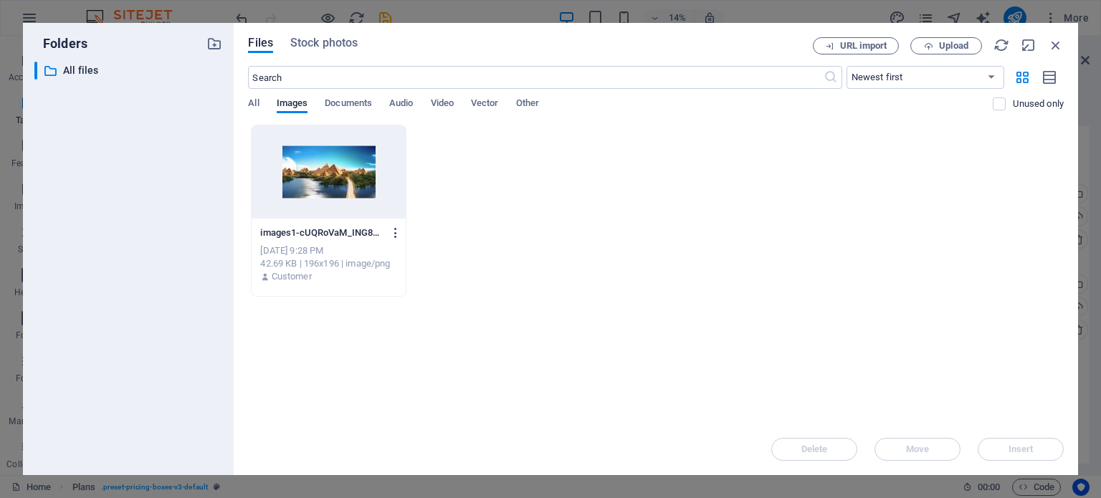
click at [398, 230] on icon "button" at bounding box center [396, 232] width 14 height 13
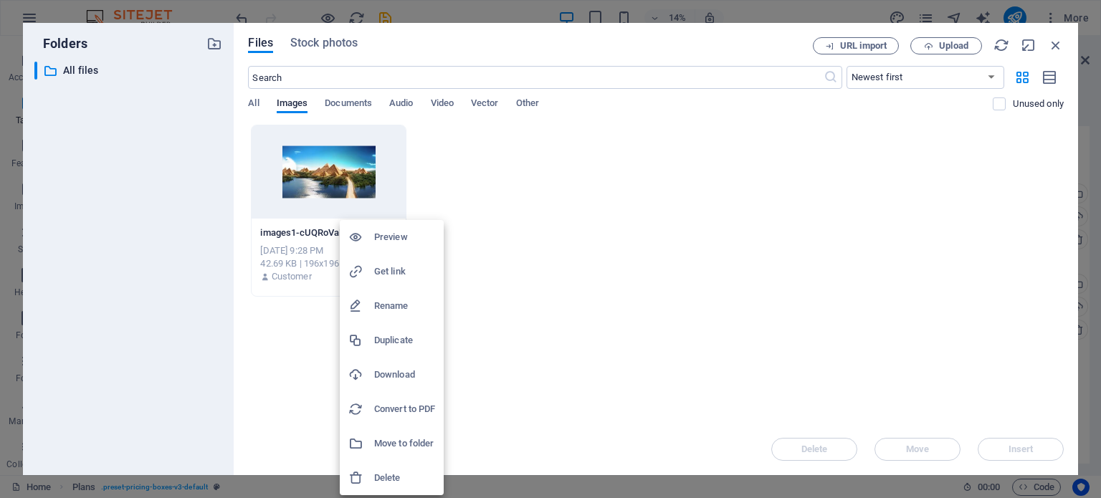
click at [406, 462] on li "Delete" at bounding box center [392, 478] width 104 height 34
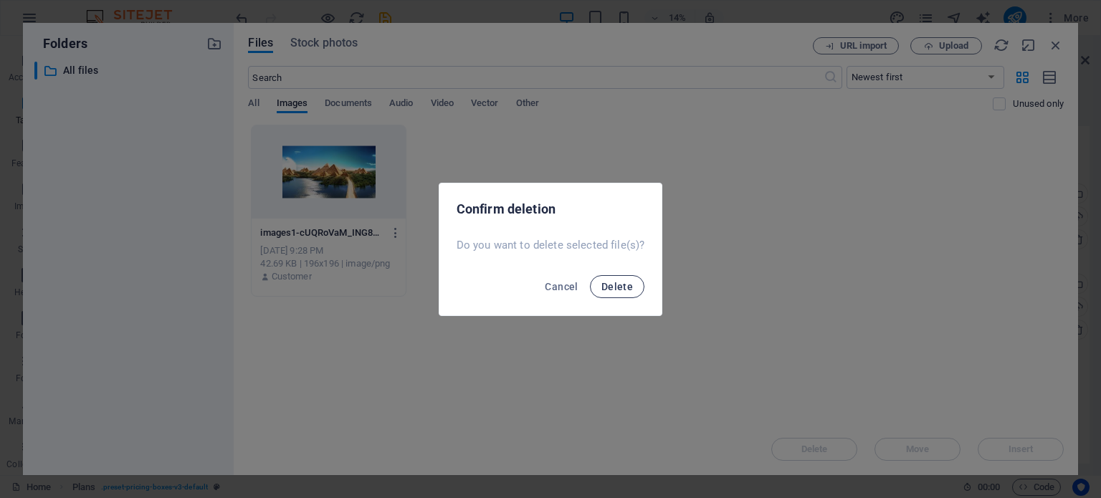
click at [621, 288] on span "Delete" at bounding box center [617, 286] width 32 height 11
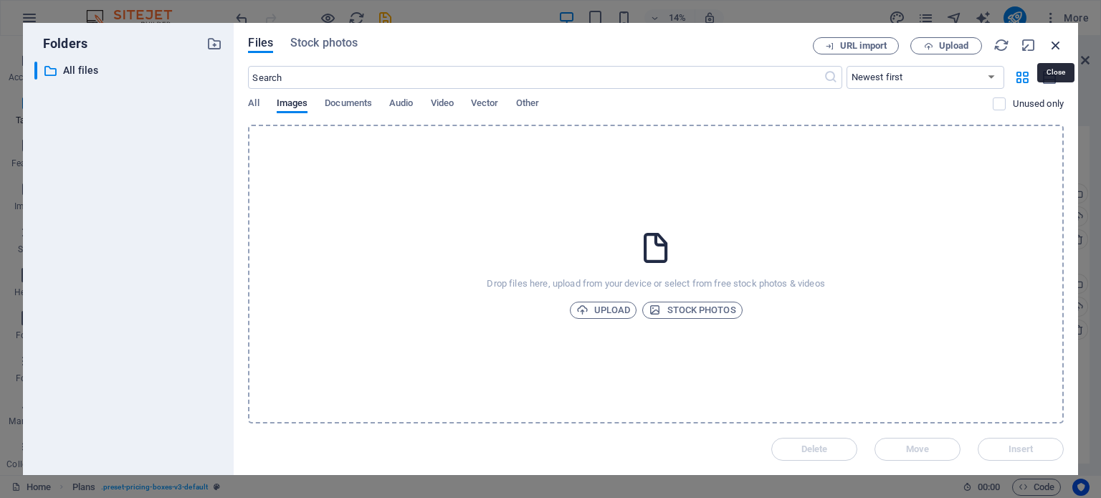
click at [1058, 45] on icon "button" at bounding box center [1056, 45] width 16 height 16
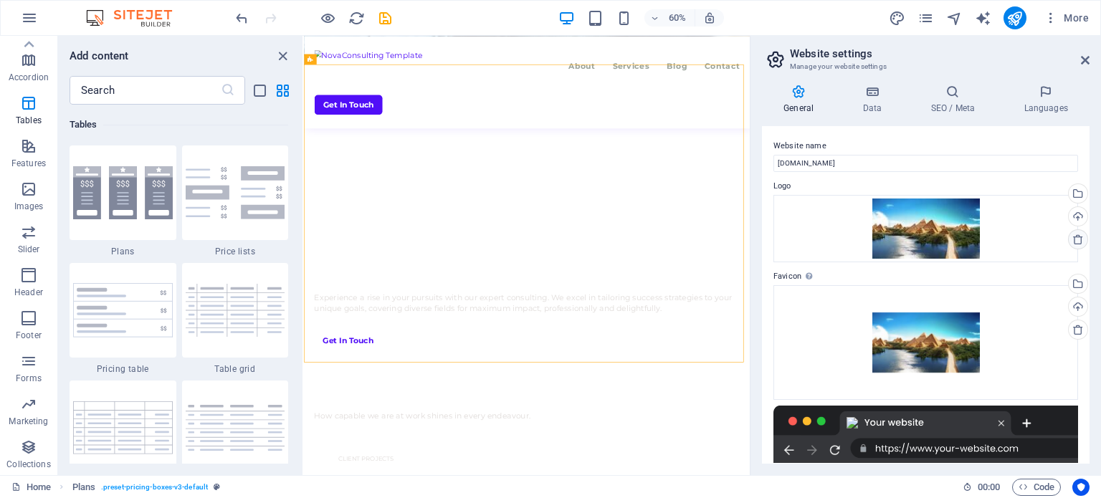
drag, startPoint x: 883, startPoint y: 226, endPoint x: 1074, endPoint y: 237, distance: 191.6
click at [1074, 237] on icon at bounding box center [1077, 239] width 11 height 11
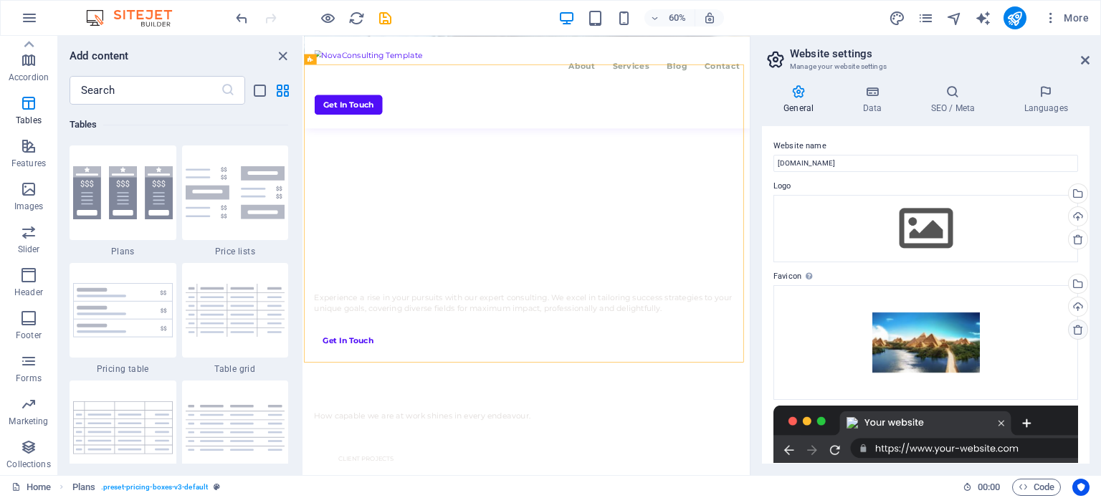
click at [1072, 335] on icon at bounding box center [1077, 329] width 11 height 11
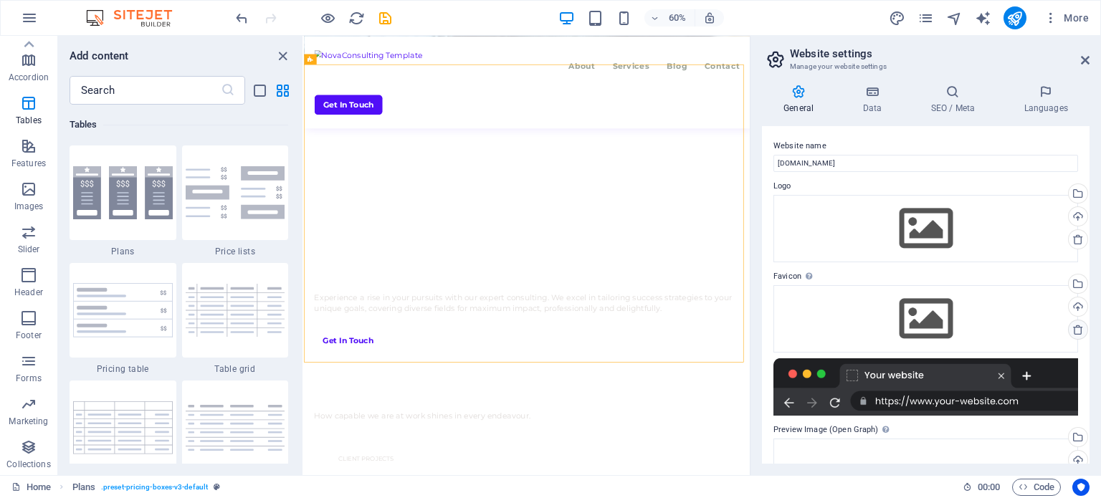
scroll to position [150, 0]
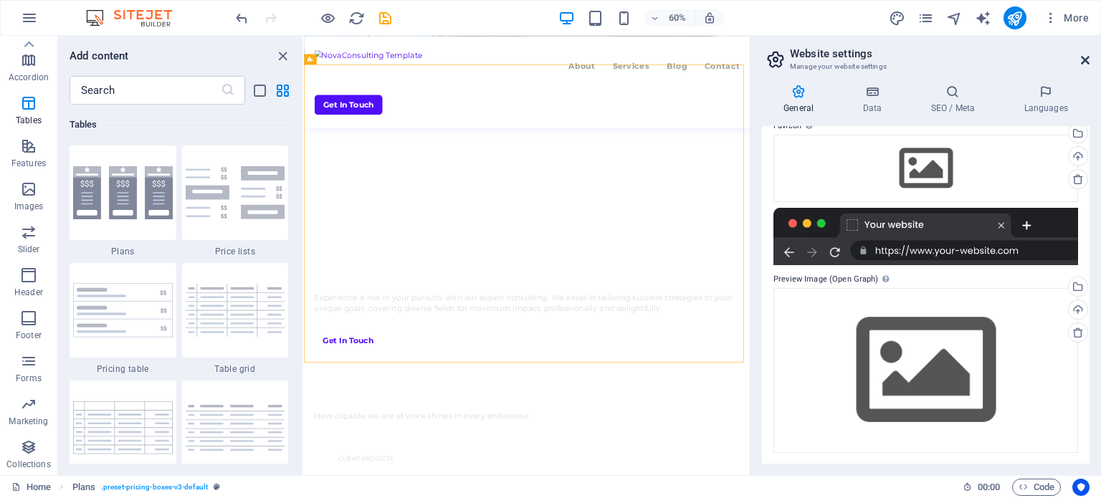
click at [1086, 57] on icon at bounding box center [1085, 59] width 9 height 11
